Goal: Navigation & Orientation: Find specific page/section

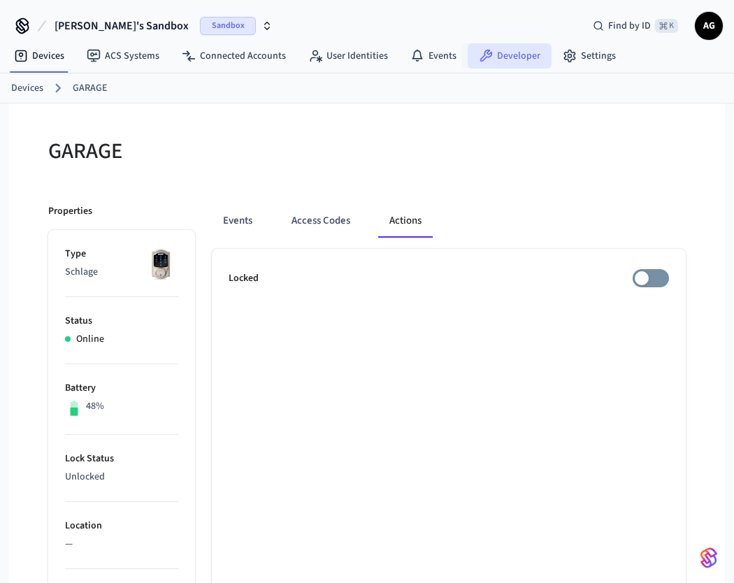
click at [518, 57] on link "Developer" at bounding box center [510, 55] width 84 height 25
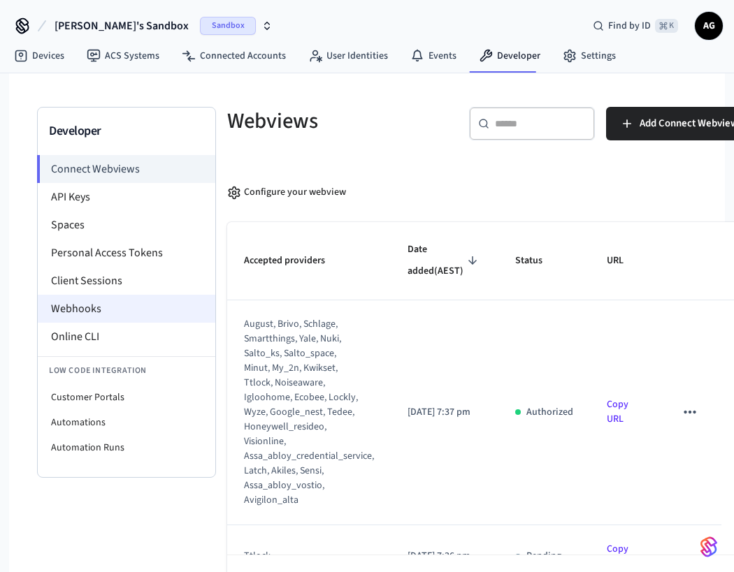
click at [93, 311] on li "Webhooks" at bounding box center [127, 309] width 178 height 28
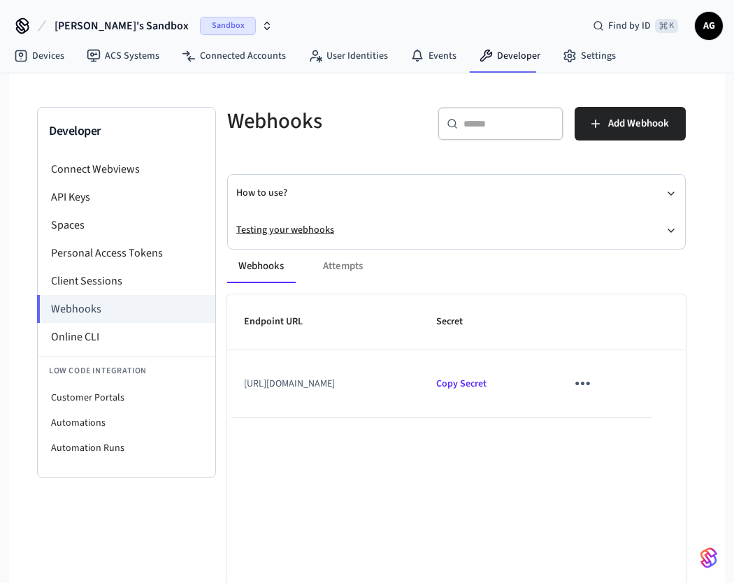
click at [297, 230] on button "Testing your webhooks" at bounding box center [456, 230] width 440 height 37
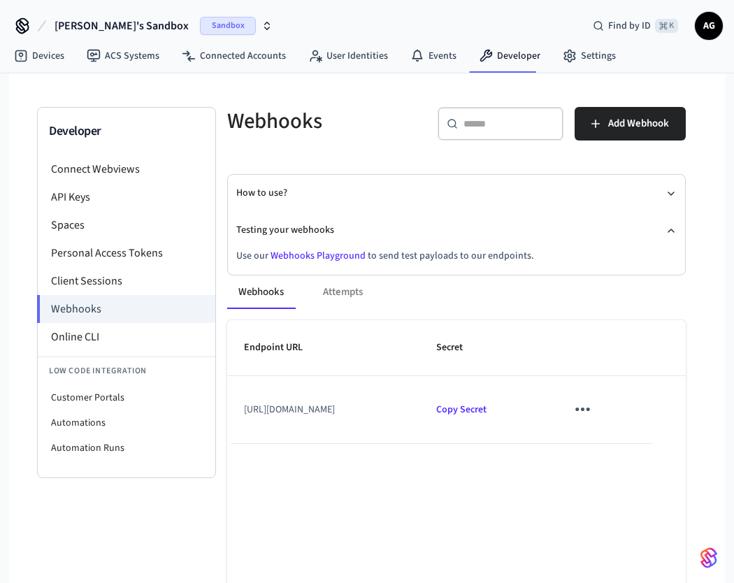
click at [318, 256] on link "Webhooks Playground" at bounding box center [317, 256] width 95 height 14
click at [56, 53] on link "Devices" at bounding box center [39, 55] width 73 height 25
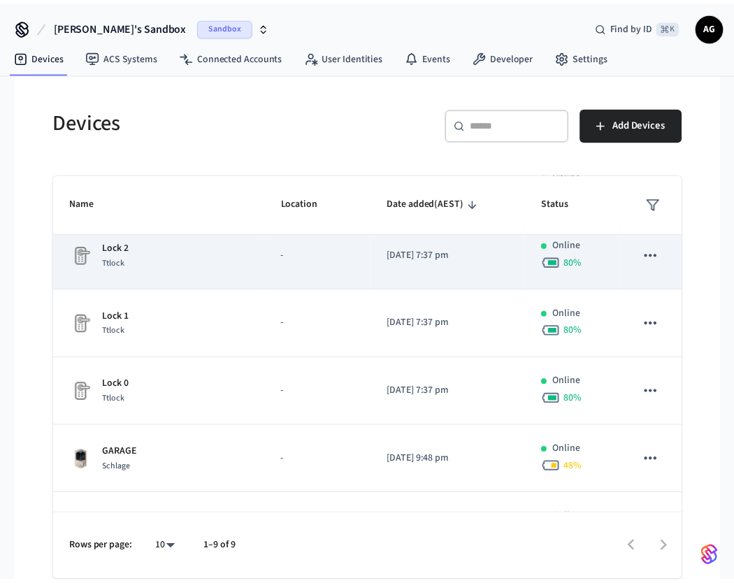
scroll to position [200, 0]
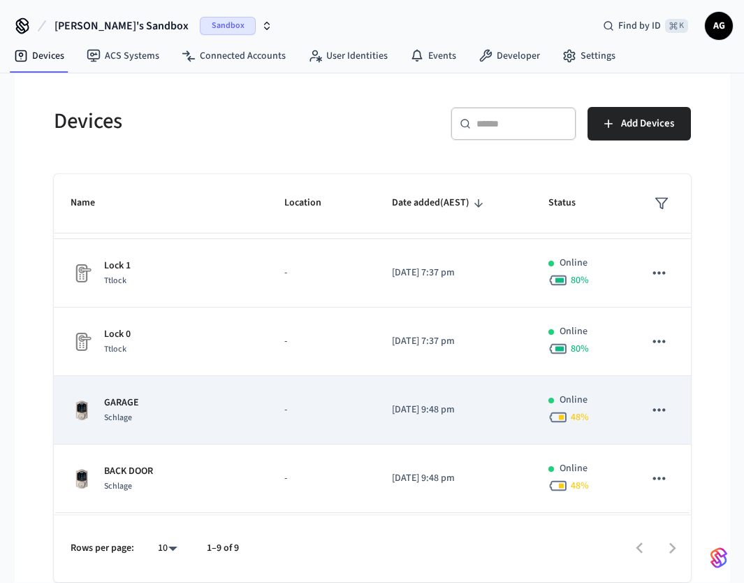
click at [291, 412] on p "-" at bounding box center [321, 410] width 74 height 15
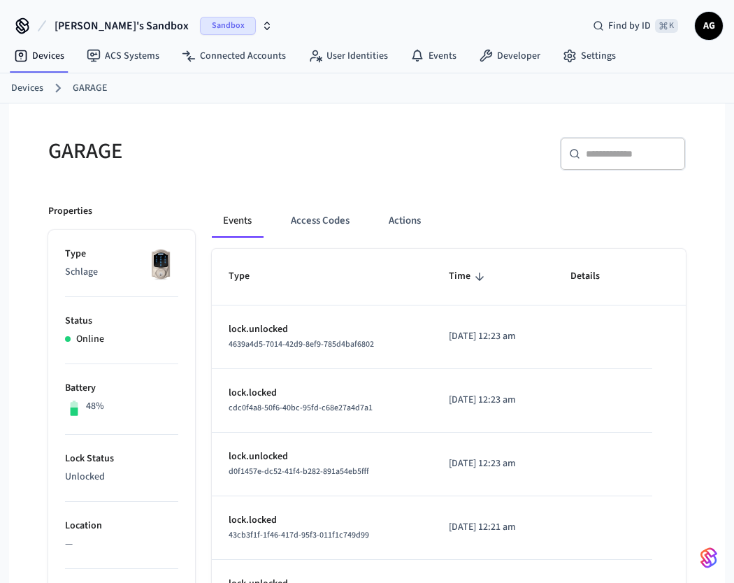
click at [342, 344] on span "4639a4d5-7014-42d9-8ef9-785d4baf6802" at bounding box center [301, 344] width 145 height 12
click at [388, 218] on button "Actions" at bounding box center [404, 221] width 55 height 34
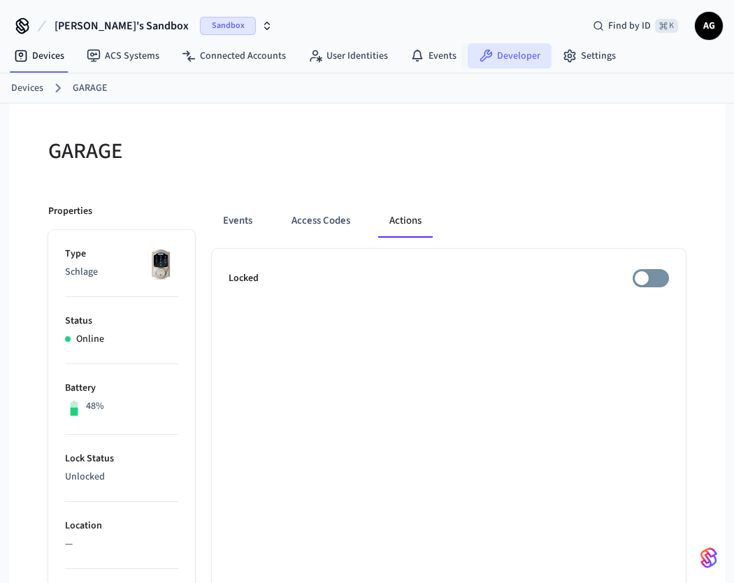
click at [505, 56] on link "Developer" at bounding box center [510, 55] width 84 height 25
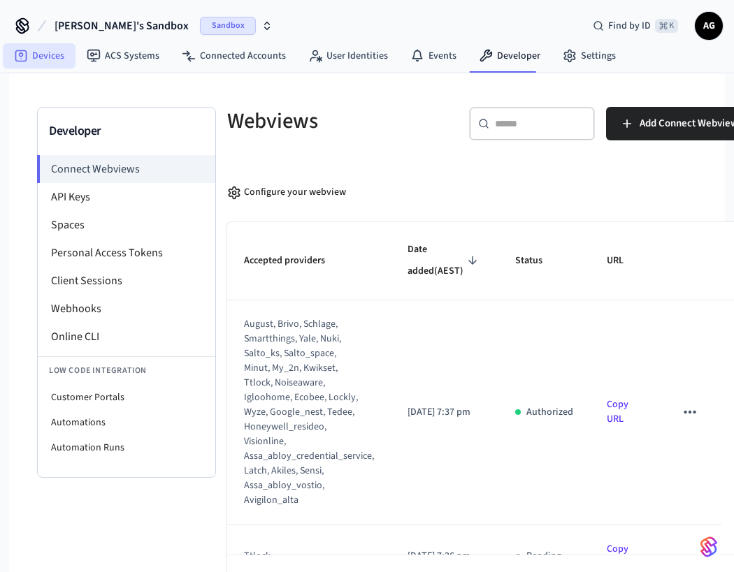
click at [43, 57] on link "Devices" at bounding box center [39, 55] width 73 height 25
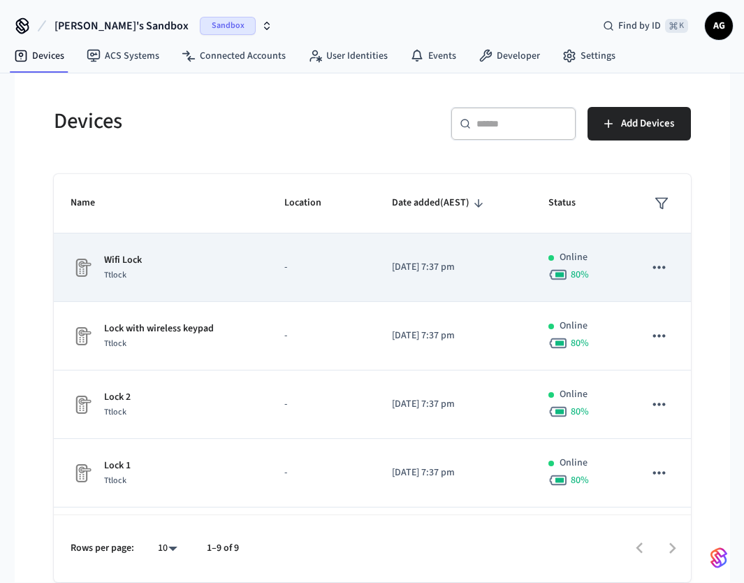
click at [430, 283] on td "[DATE] 7:37 pm" at bounding box center [453, 267] width 157 height 68
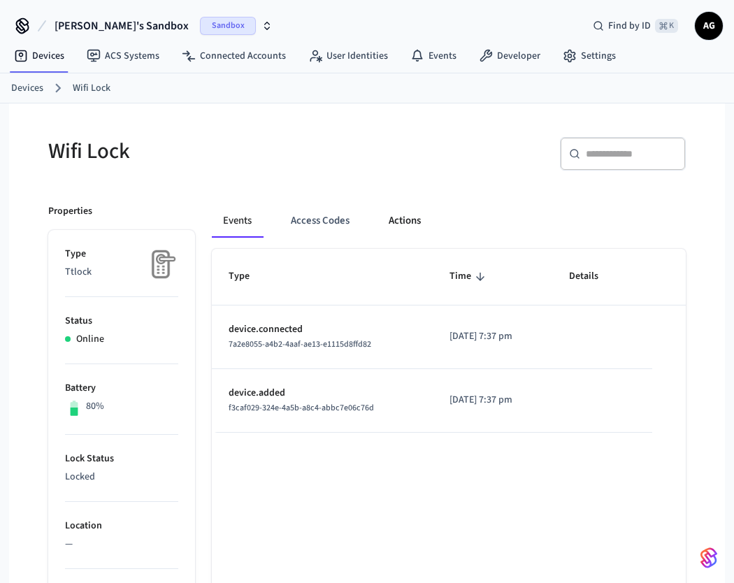
click at [413, 221] on button "Actions" at bounding box center [404, 221] width 55 height 34
